Goal: Information Seeking & Learning: Learn about a topic

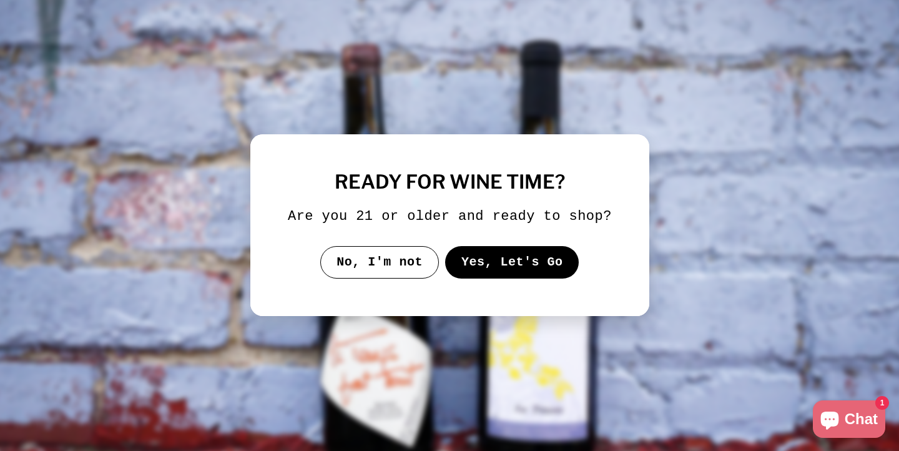
click at [529, 277] on button "Yes, Let's Go" at bounding box center [511, 262] width 134 height 32
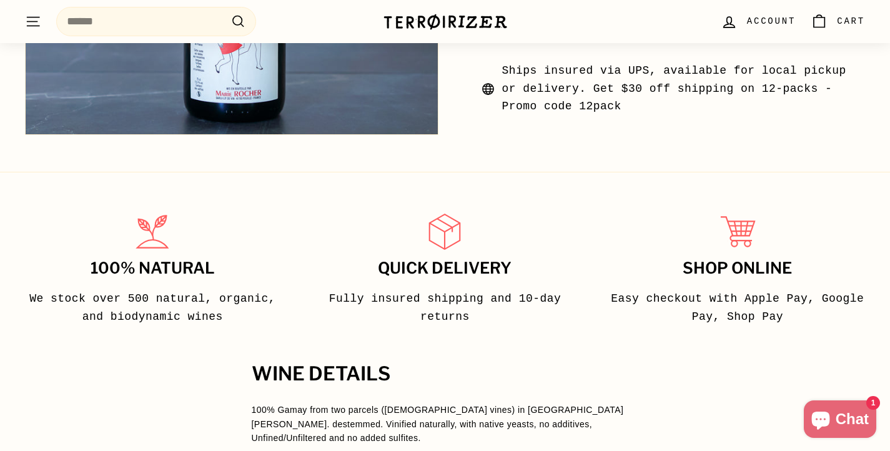
scroll to position [200, 0]
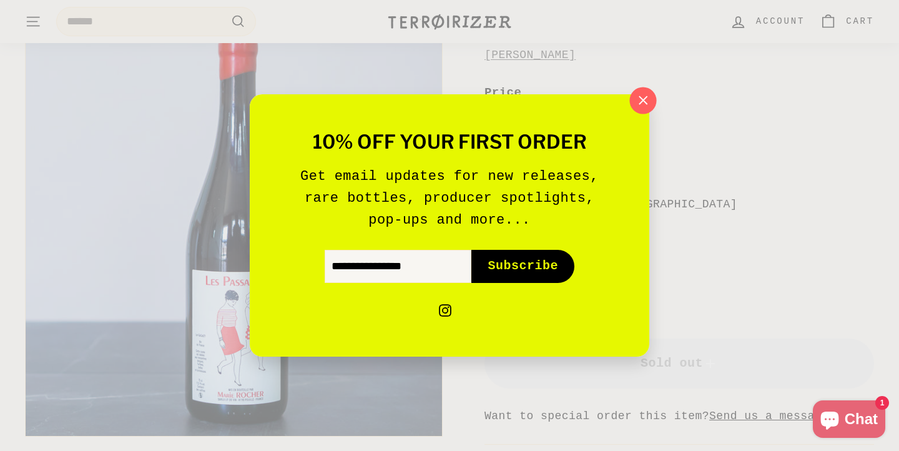
click at [644, 99] on icon "button" at bounding box center [643, 100] width 19 height 19
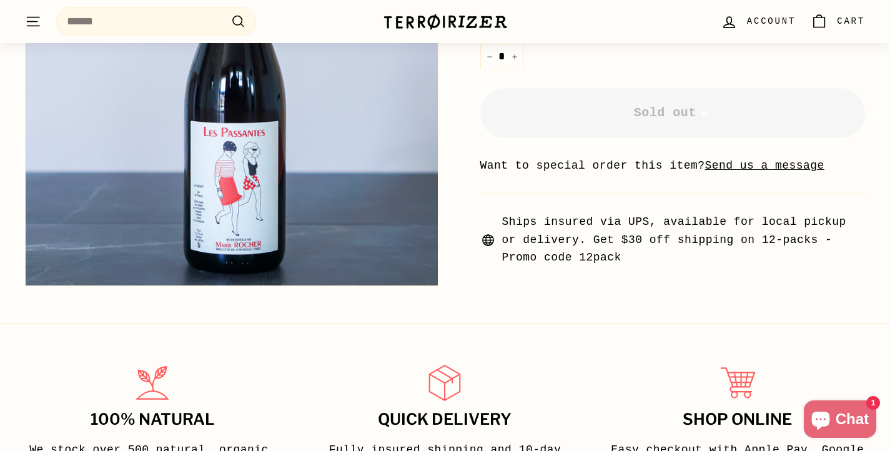
scroll to position [780, 0]
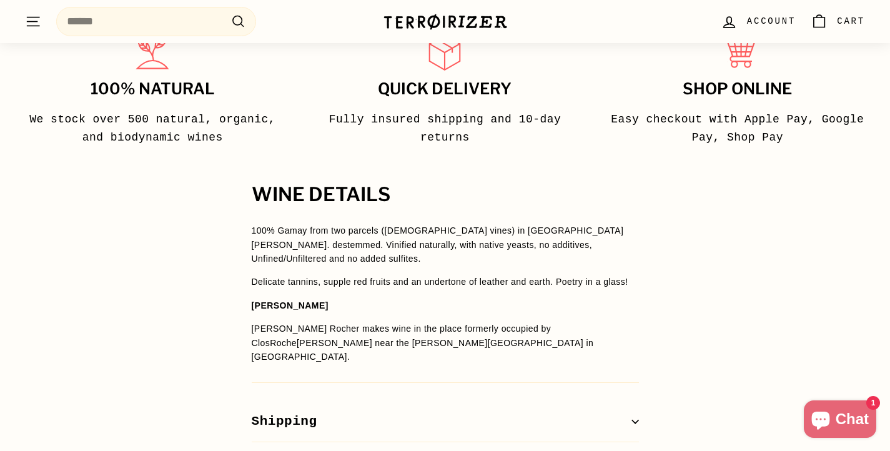
click at [396, 327] on p "[PERSON_NAME] makes wine in the place formerly occupied by [GEOGRAPHIC_DATA][PE…" at bounding box center [445, 343] width 387 height 42
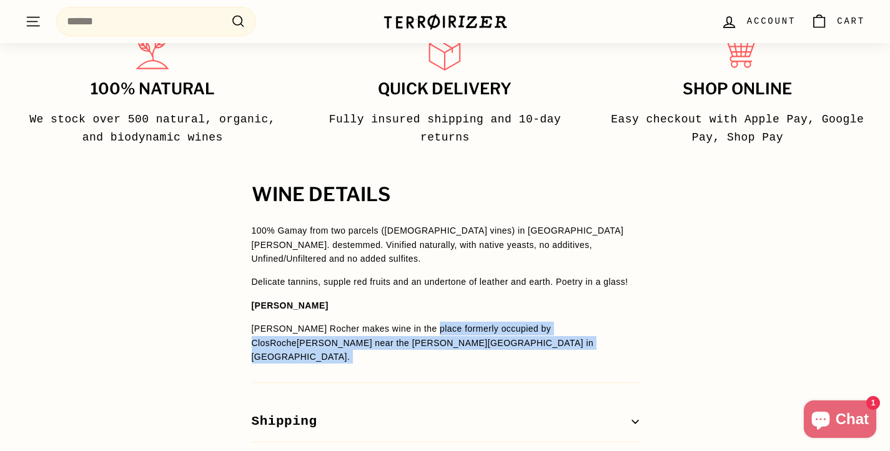
drag, startPoint x: 397, startPoint y: 328, endPoint x: 444, endPoint y: 353, distance: 53.3
click at [444, 353] on p "[PERSON_NAME] makes wine in the place formerly occupied by [GEOGRAPHIC_DATA][PE…" at bounding box center [445, 343] width 387 height 42
click at [445, 352] on p "[PERSON_NAME] makes wine in the place formerly occupied by [GEOGRAPHIC_DATA][PE…" at bounding box center [445, 343] width 387 height 42
drag, startPoint x: 444, startPoint y: 351, endPoint x: 239, endPoint y: 318, distance: 208.0
click at [239, 318] on div "WINE DETAILS 100% Gamay from two parcels ([DEMOGRAPHIC_DATA] vines) in [GEOGRAP…" at bounding box center [445, 333] width 437 height 298
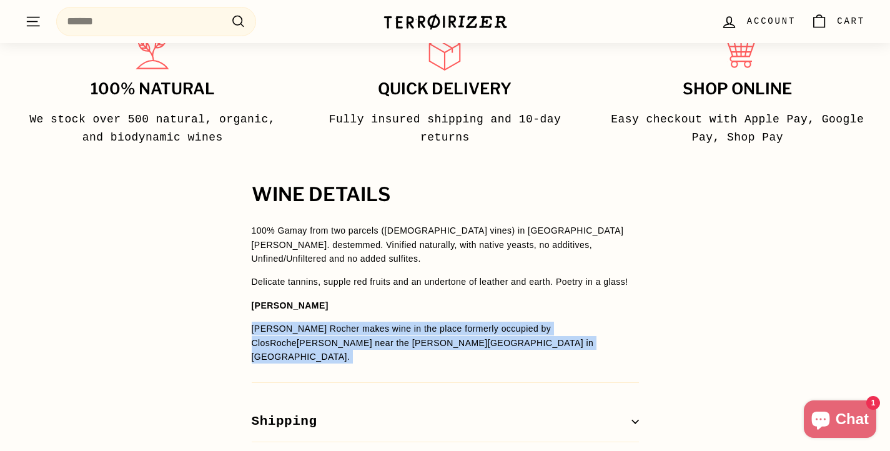
click at [239, 318] on div "WINE DETAILS 100% Gamay from two parcels ([DEMOGRAPHIC_DATA] vines) in [GEOGRAP…" at bounding box center [445, 333] width 437 height 298
drag, startPoint x: 239, startPoint y: 318, endPoint x: 373, endPoint y: 354, distance: 138.3
click at [372, 356] on div "WINE DETAILS 100% Gamay from two parcels ([DEMOGRAPHIC_DATA] vines) in [GEOGRAP…" at bounding box center [445, 333] width 437 height 298
click at [373, 354] on div "WINE DETAILS 100% Gamay from two parcels ([DEMOGRAPHIC_DATA] vines) in [GEOGRAP…" at bounding box center [445, 333] width 437 height 298
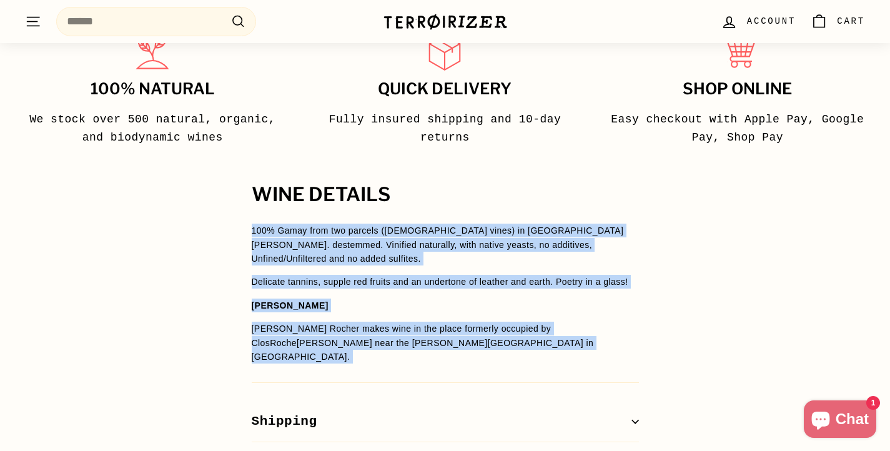
drag, startPoint x: 350, startPoint y: 343, endPoint x: 241, endPoint y: 218, distance: 165.5
click at [241, 218] on div "WINE DETAILS 100% Gamay from two parcels ([DEMOGRAPHIC_DATA] vines) in [GEOGRAP…" at bounding box center [445, 333] width 437 height 298
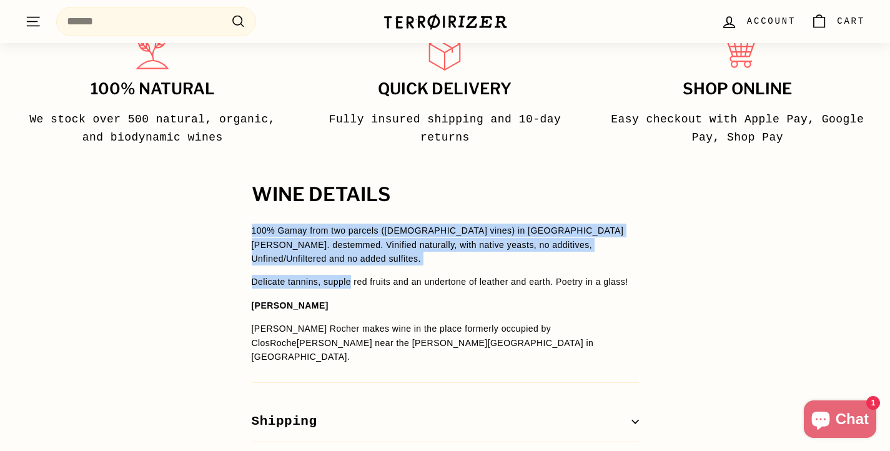
drag, startPoint x: 241, startPoint y: 218, endPoint x: 348, endPoint y: 269, distance: 118.7
click at [348, 269] on div "WINE DETAILS 100% Gamay from two parcels ([DEMOGRAPHIC_DATA] vines) in [GEOGRAP…" at bounding box center [445, 333] width 437 height 298
click at [348, 277] on span "Delicate tannins, supple red fruits and an undertone of leather and earth. Poet…" at bounding box center [440, 282] width 376 height 10
drag, startPoint x: 334, startPoint y: 258, endPoint x: 266, endPoint y: 207, distance: 85.5
click at [266, 207] on div "WINE DETAILS 100% Gamay from two parcels ([DEMOGRAPHIC_DATA] vines) in [GEOGRAP…" at bounding box center [445, 333] width 437 height 298
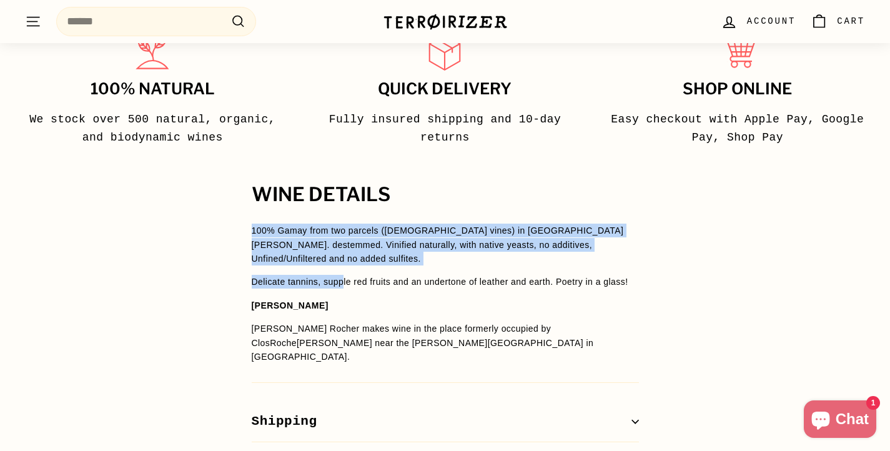
click at [351, 239] on span "100% Gamay from two parcels ([DEMOGRAPHIC_DATA] vines) in [GEOGRAPHIC_DATA][PER…" at bounding box center [438, 244] width 372 height 38
